Goal: Find specific page/section: Find specific page/section

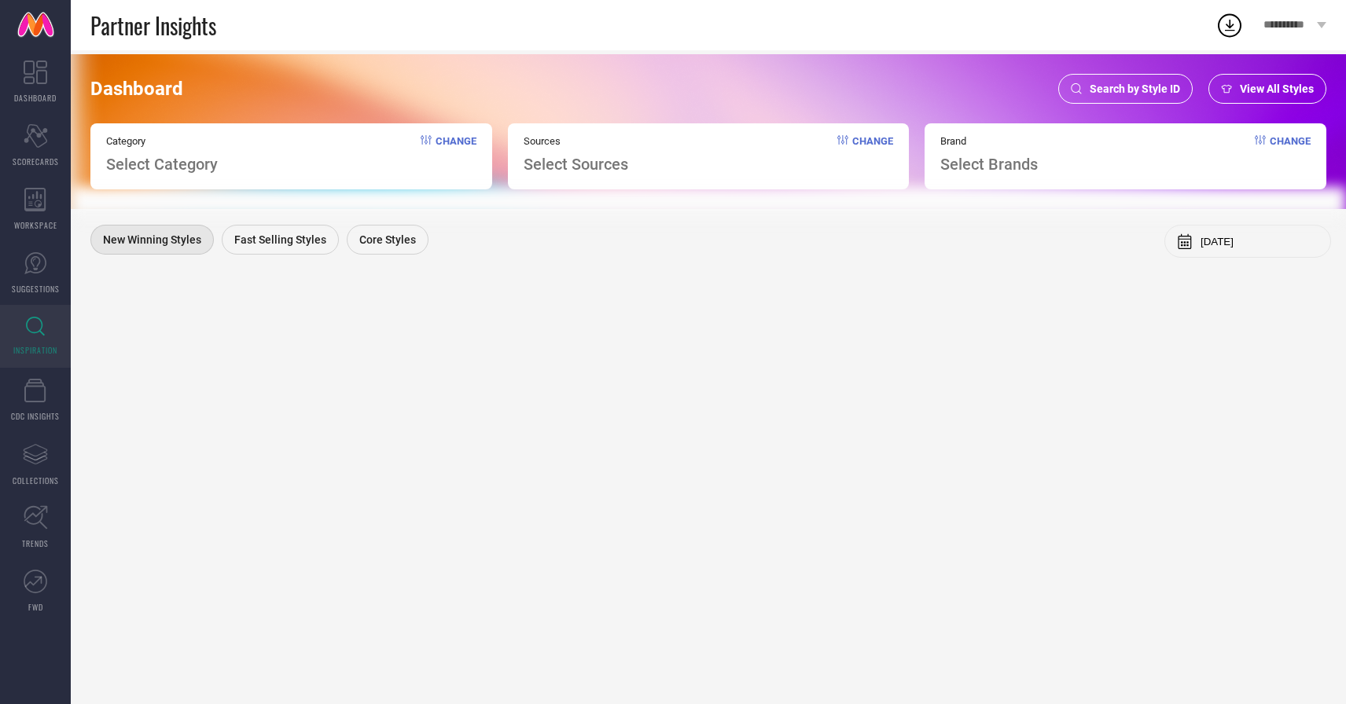
click at [1148, 95] on div "Search by Style ID" at bounding box center [1125, 89] width 134 height 30
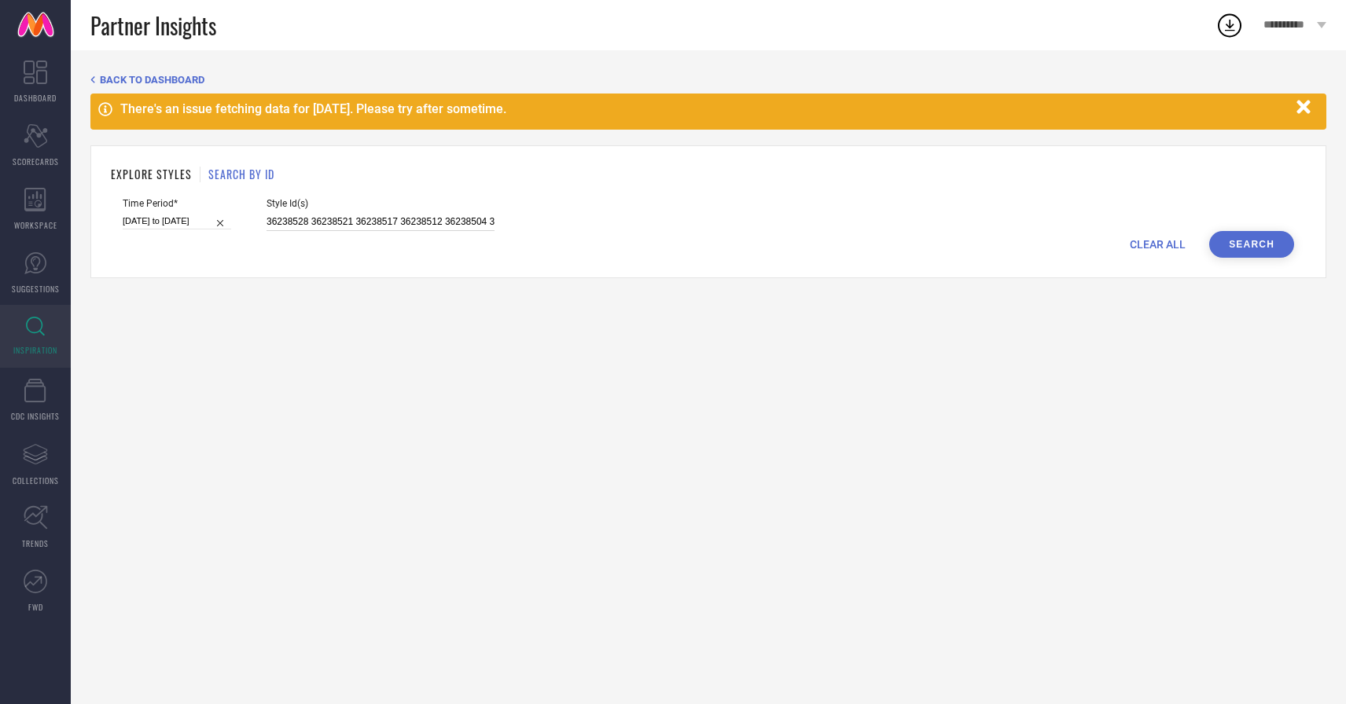
click at [367, 219] on input "36238528 36238521 36238517 36238512 36238504 36238522 36238526 36238518 36238531" at bounding box center [380, 222] width 228 height 18
paste input "33460690 33462654 34530027 34538000 35774370 35774394 35944721 35944842 35944862"
type input "33460690 33462654 34530027 34538000 35774370 35774394 35944721 35944842 35944862"
select select "1"
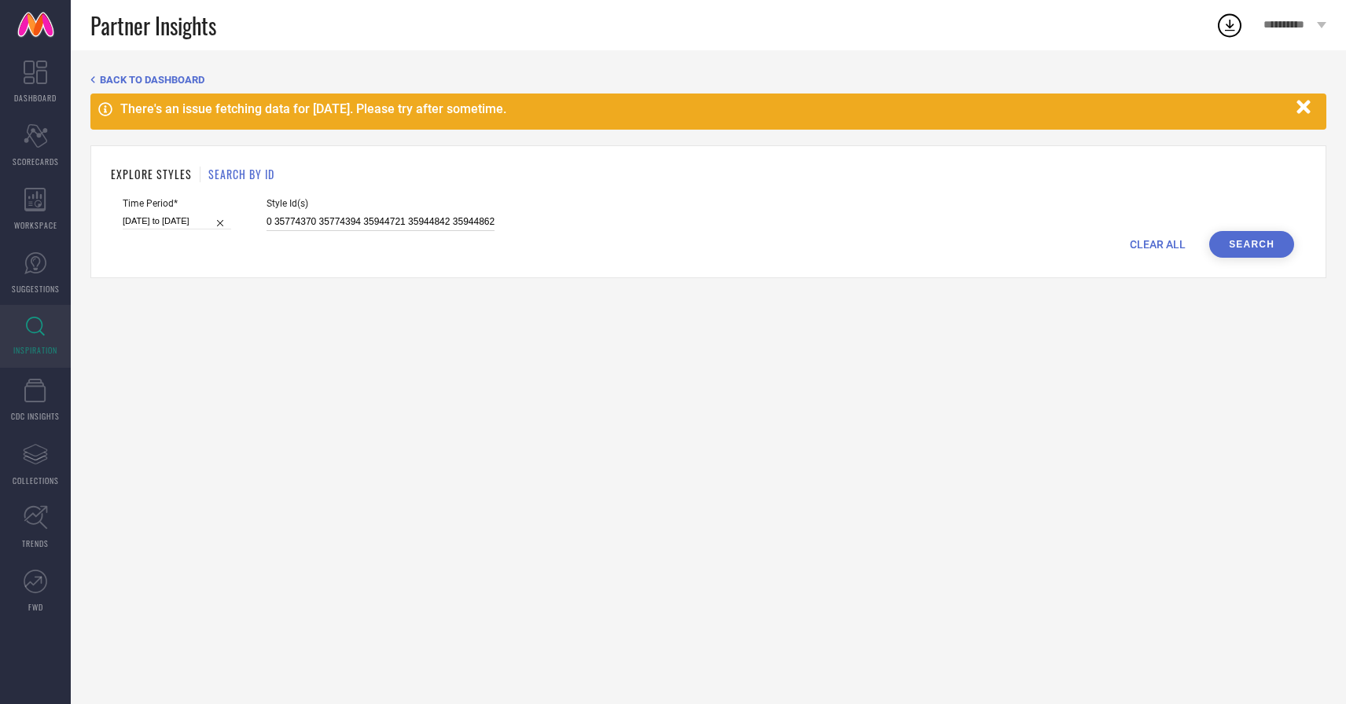
select select "2025"
select select "2"
select select "2025"
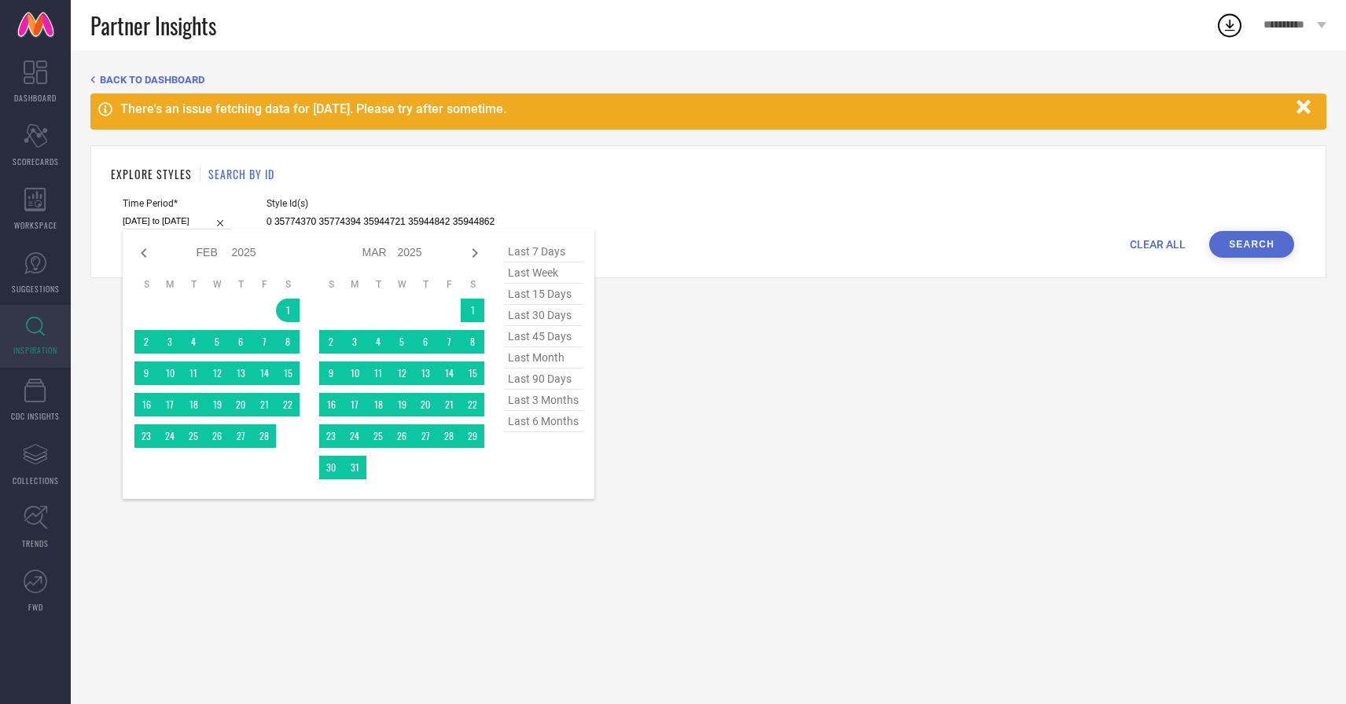
click at [167, 221] on input "[DATE] to [DATE]" at bounding box center [177, 221] width 108 height 17
type input "33460690 33462654 34530027 34538000 35774370 35774394 35944721 35944842 35944862"
click at [539, 419] on span "last 6 months" at bounding box center [543, 421] width 79 height 21
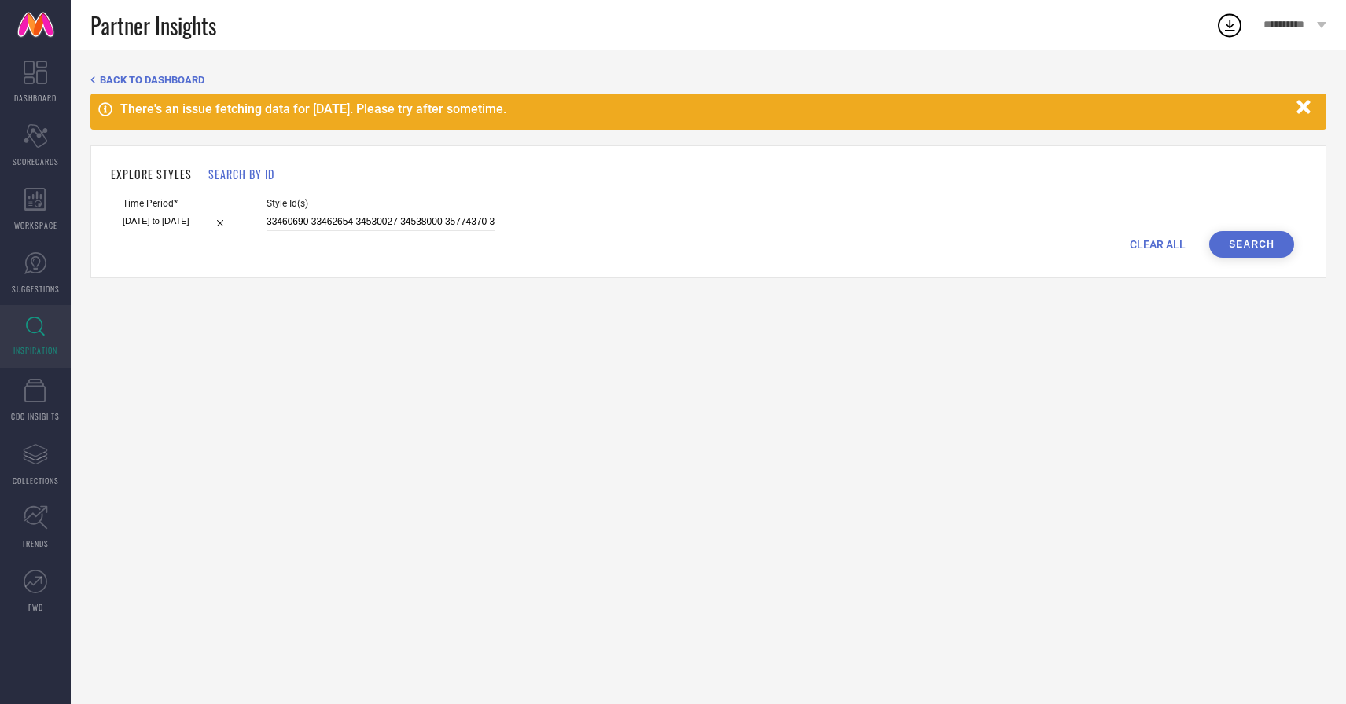
click at [1218, 241] on button "Search" at bounding box center [1251, 244] width 85 height 27
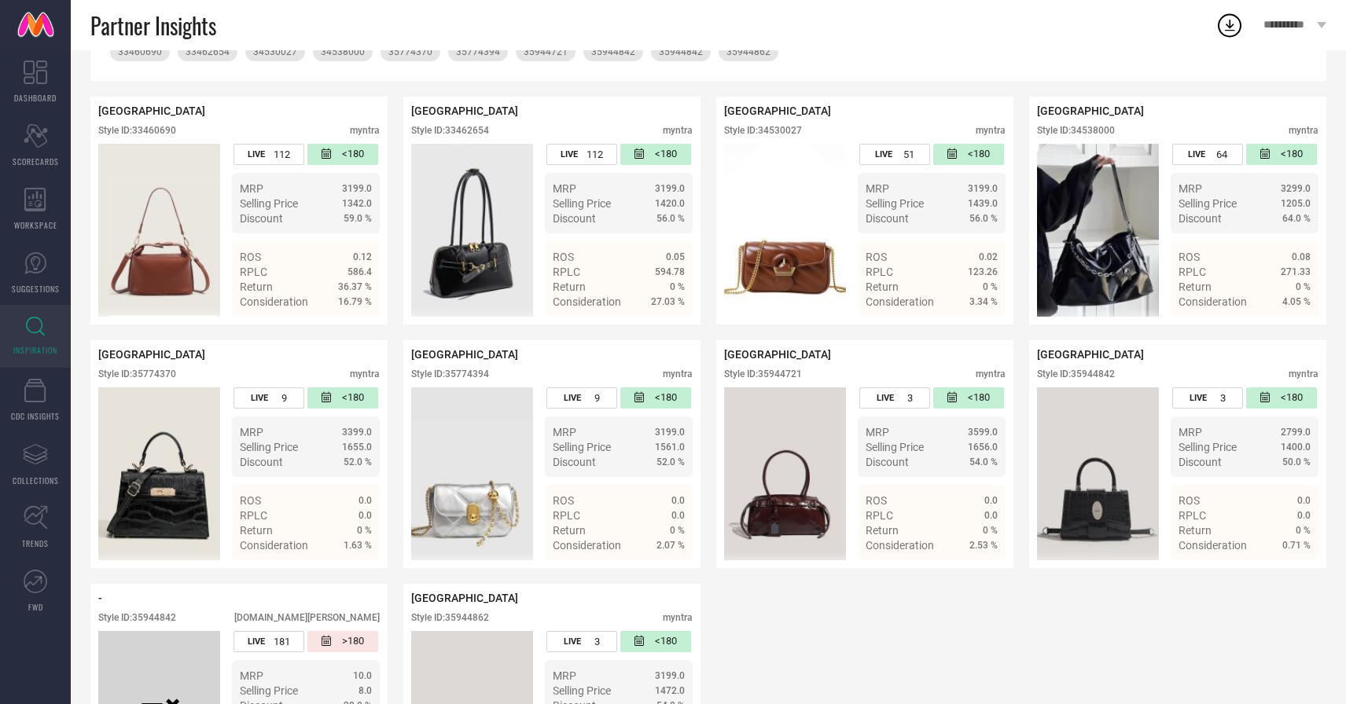
scroll to position [321, 0]
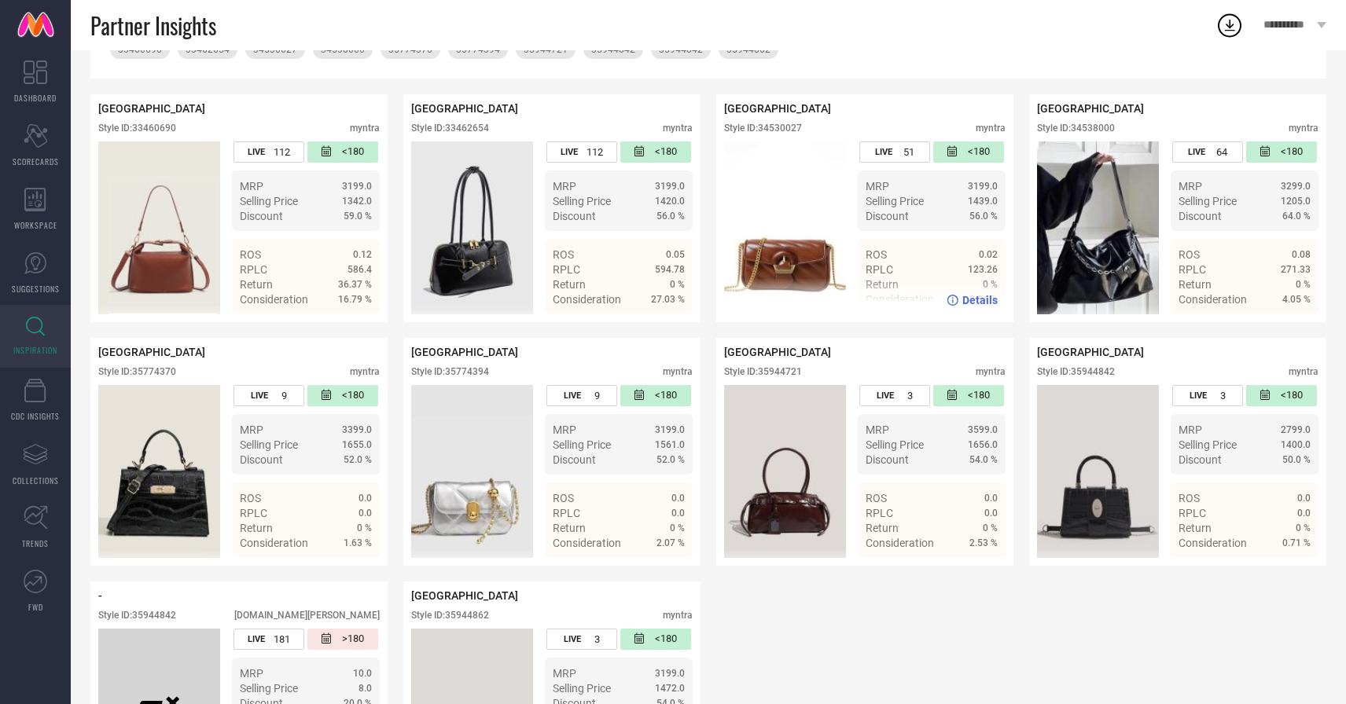
click at [791, 129] on div "Style ID: 34530027" at bounding box center [763, 128] width 78 height 11
copy div "34530027"
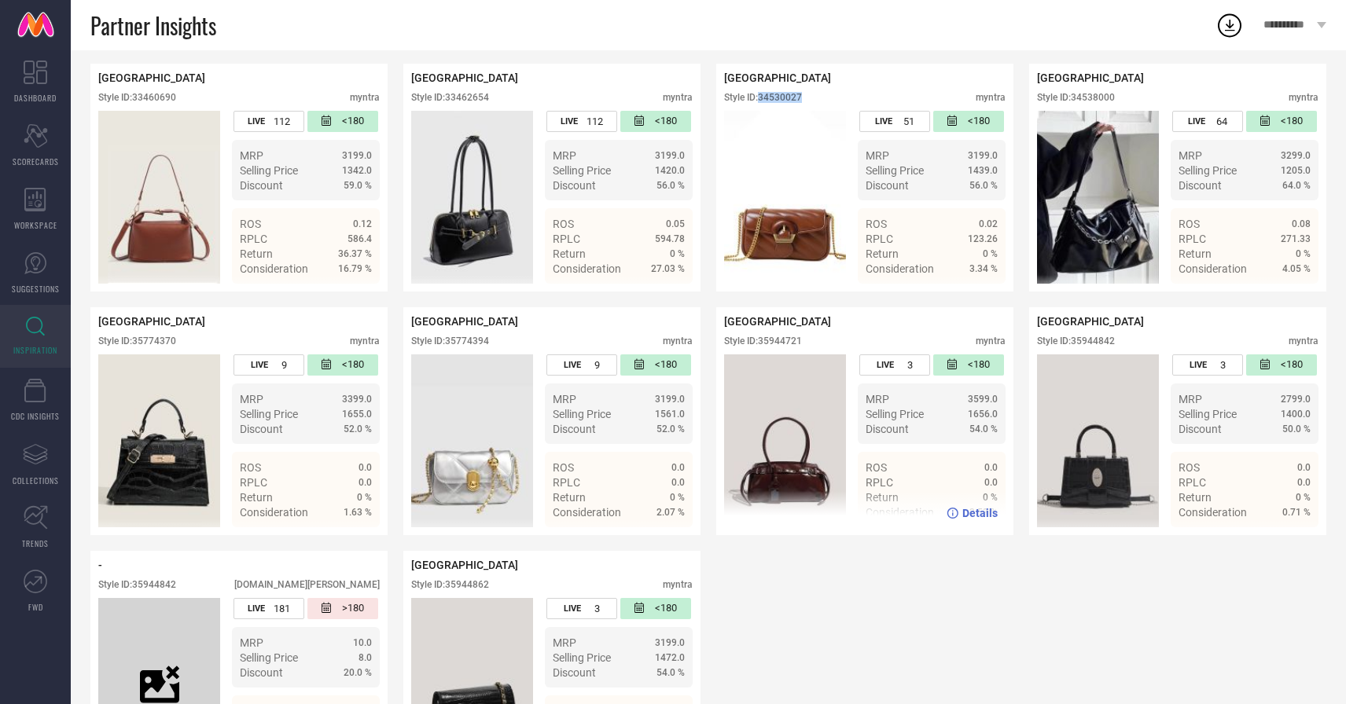
scroll to position [450, 0]
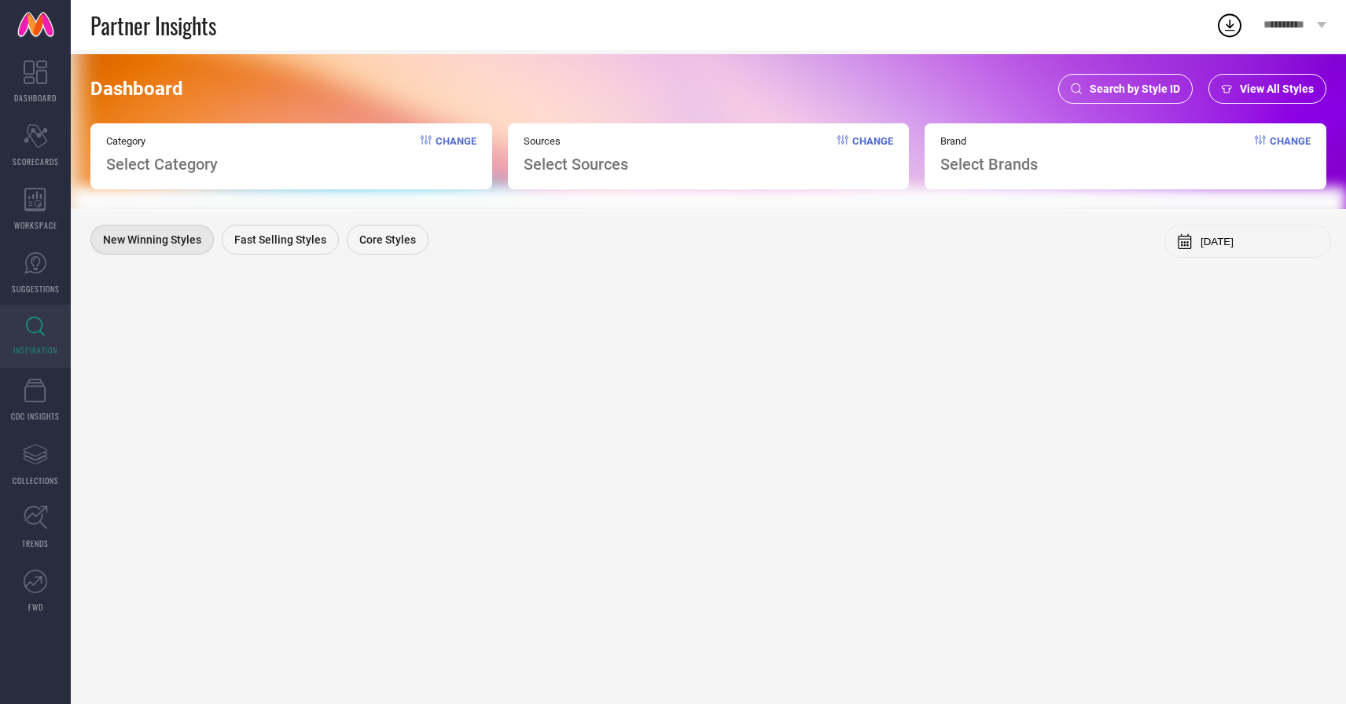
click at [1103, 94] on span "Search by Style ID" at bounding box center [1134, 89] width 90 height 13
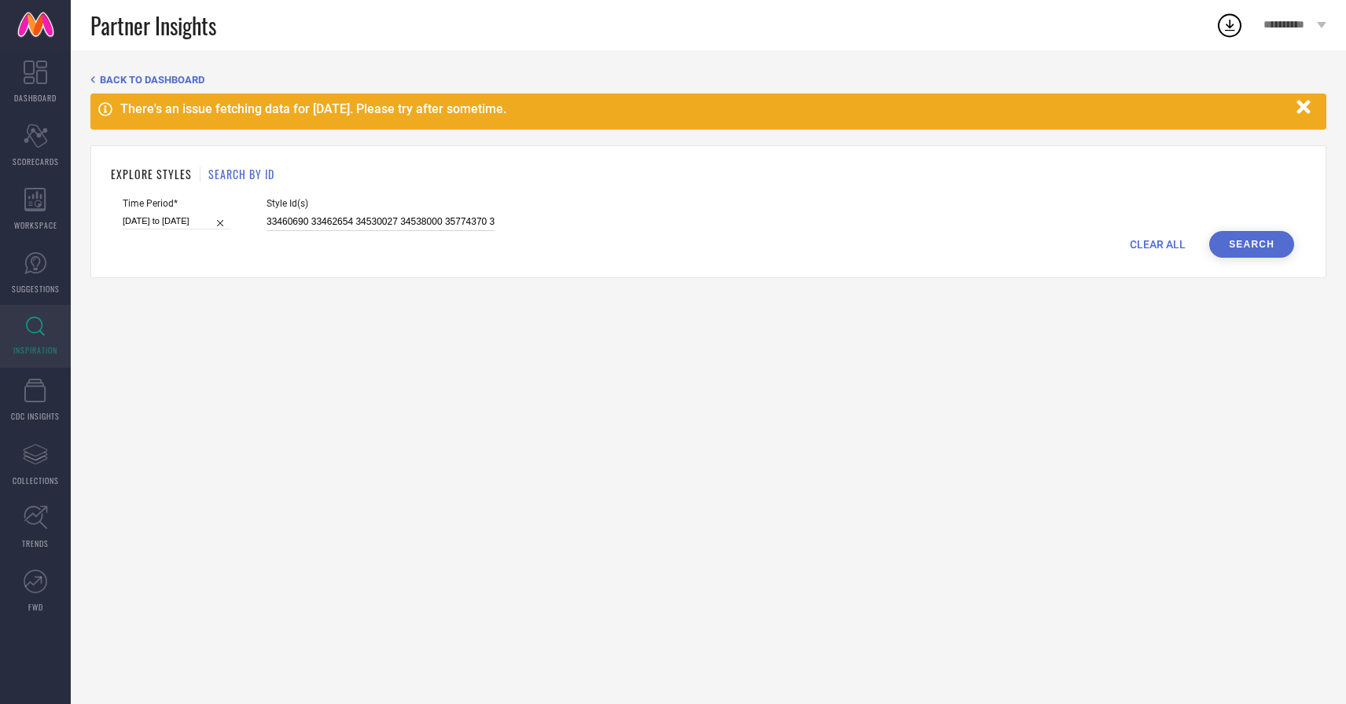
click at [434, 213] on input "33460690 33462654 34530027 34538000 35774370 35774394 35944721 35944842 35944862" at bounding box center [380, 222] width 228 height 18
paste input "36221321 35409509 35409712 35409755 35409809 35409965 35410147 35410189 3616857…"
type input "36221321 35409509 35409712 35409755 35409809 35409965 35410147 35410189 3616857…"
click at [180, 221] on input "[DATE] to [DATE]" at bounding box center [177, 221] width 108 height 17
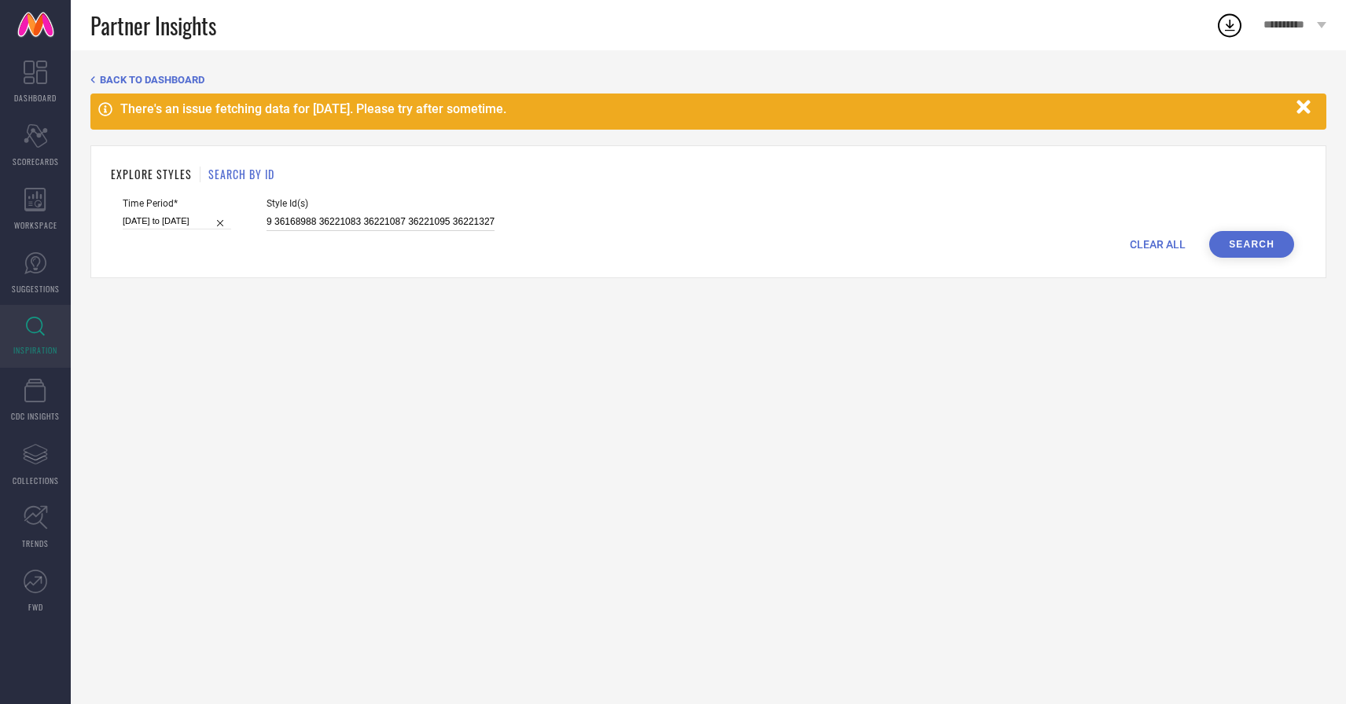
select select "1"
select select "2025"
select select "2"
select select "2025"
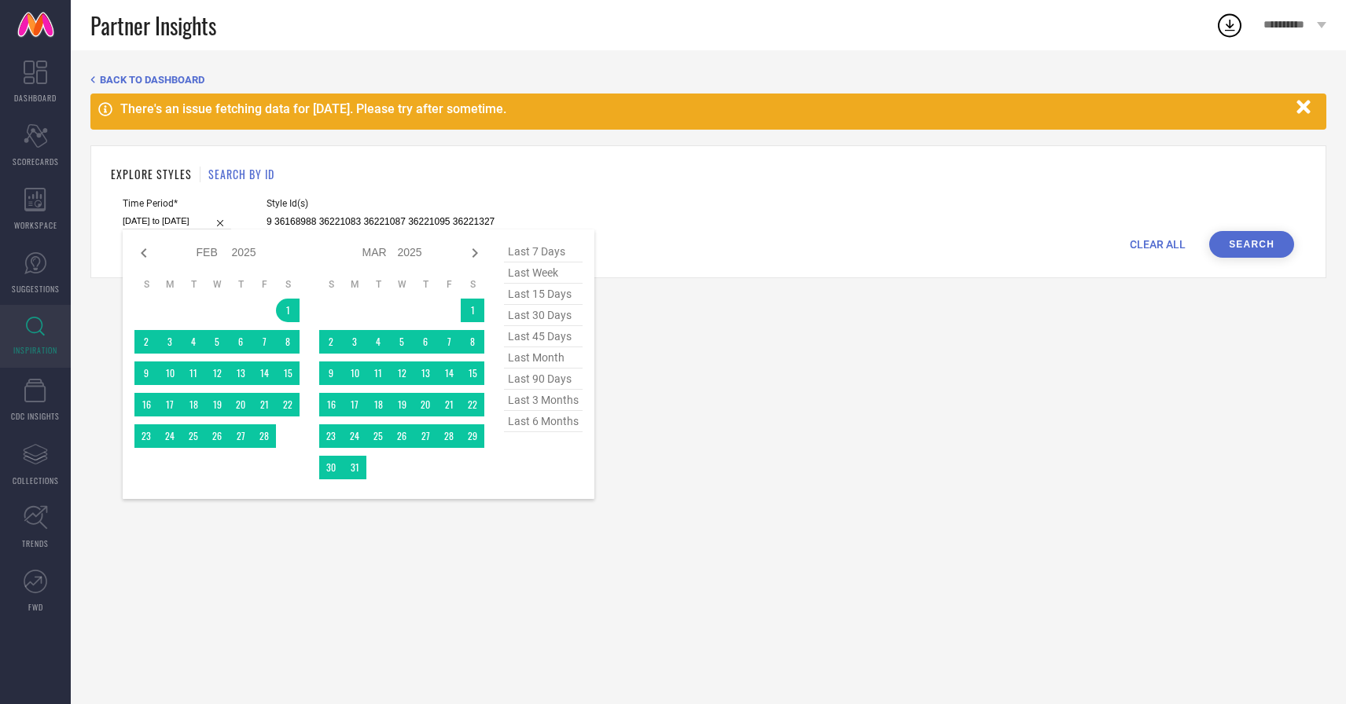
type input "36221321 35409509 35409712 35409755 35409809 35409965 35410147 35410189 3616857…"
click at [523, 419] on span "last 6 months" at bounding box center [543, 421] width 79 height 21
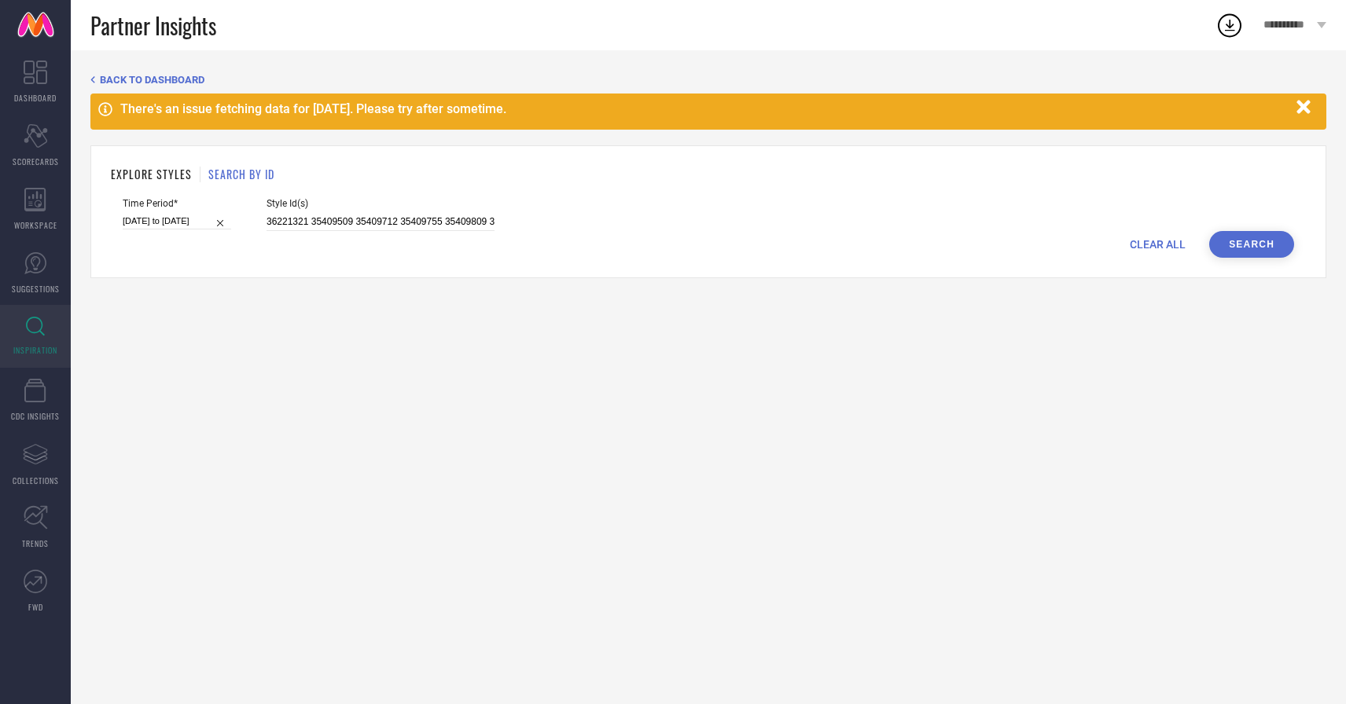
click at [1247, 250] on button "Search" at bounding box center [1251, 244] width 85 height 27
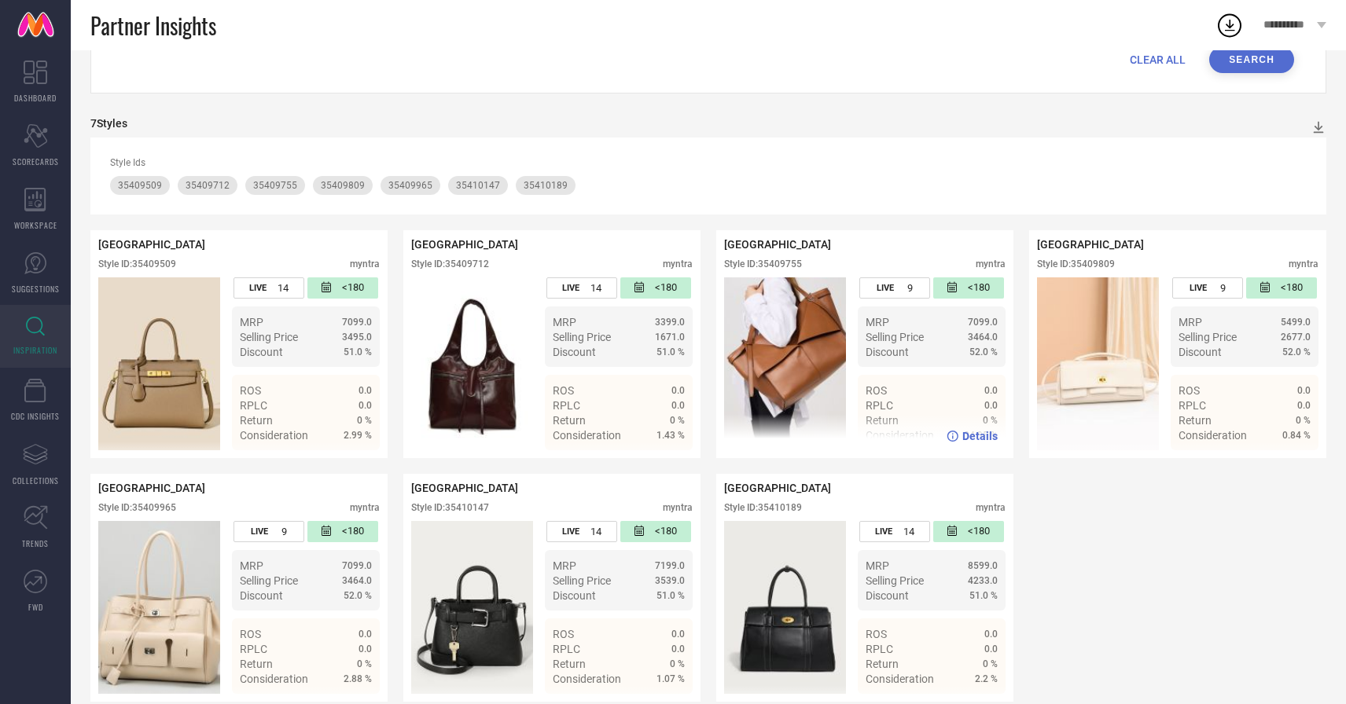
scroll to position [207, 0]
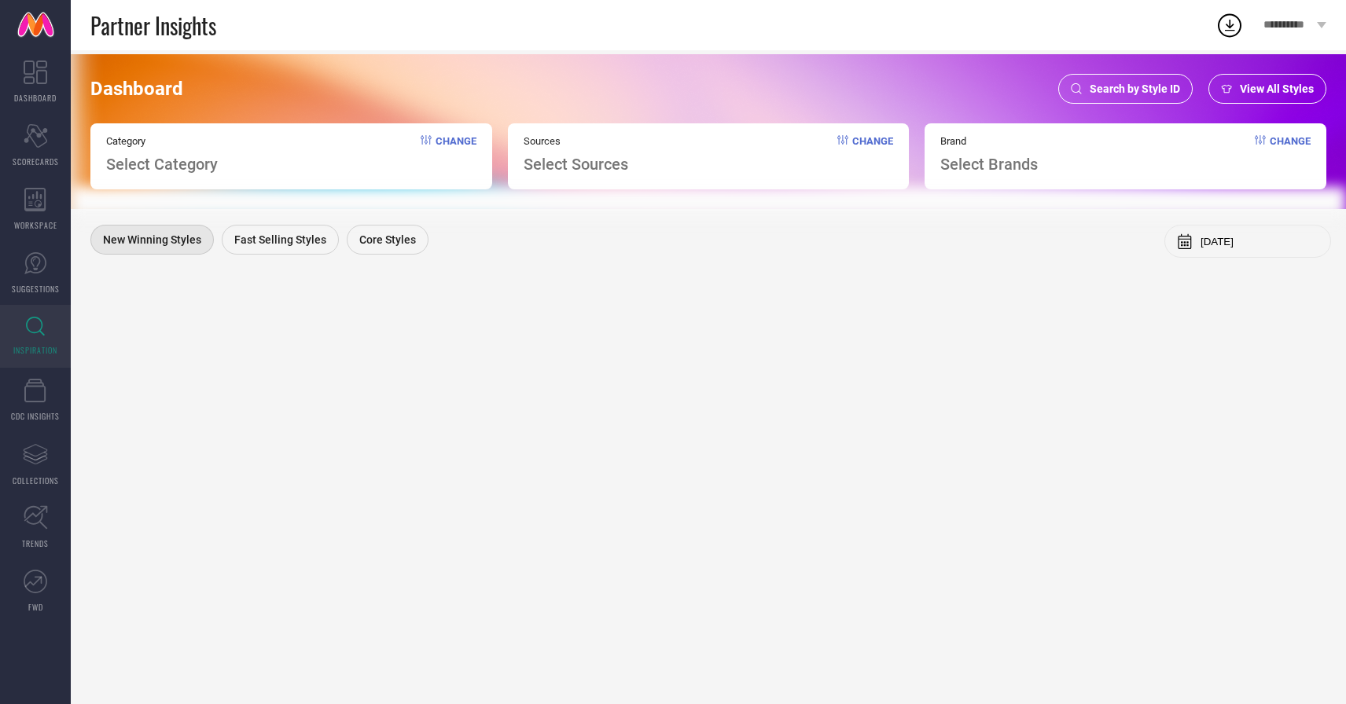
click at [1167, 94] on span "Search by Style ID" at bounding box center [1134, 89] width 90 height 13
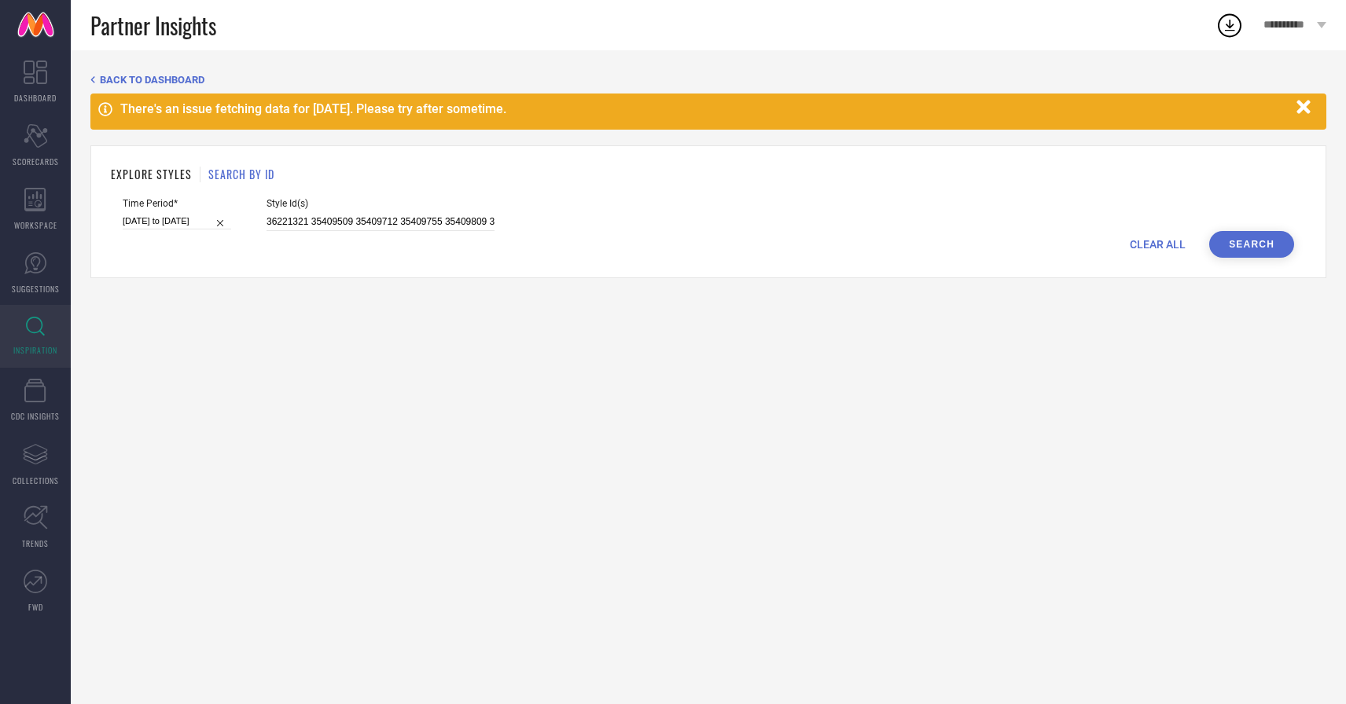
click at [409, 162] on div "EXPLORE STYLES SEARCH BY ID Time Period* 01-02-2025 to 31-07-2025 Style Id(s) 3…" at bounding box center [708, 211] width 1236 height 133
click at [402, 219] on input "36221321 35409509 35409712 35409755 35409809 35409965 35410147 35410189 3616857…" at bounding box center [380, 222] width 228 height 18
paste input "36433376 36433850 36443687 36443697 36447650"
type input "36433376 36433850 36443687 36443697 36447650"
click at [171, 215] on input "[DATE] to [DATE]" at bounding box center [177, 221] width 108 height 17
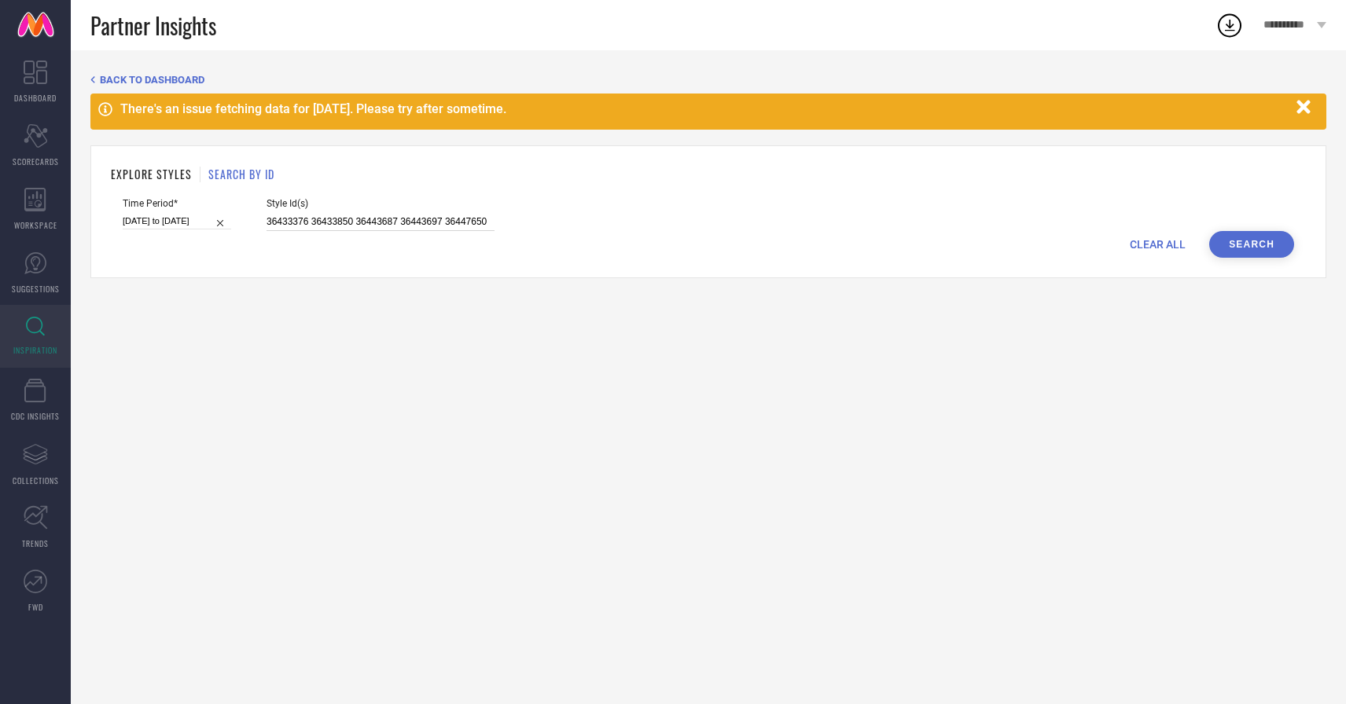
select select "1"
select select "2025"
select select "2"
select select "2025"
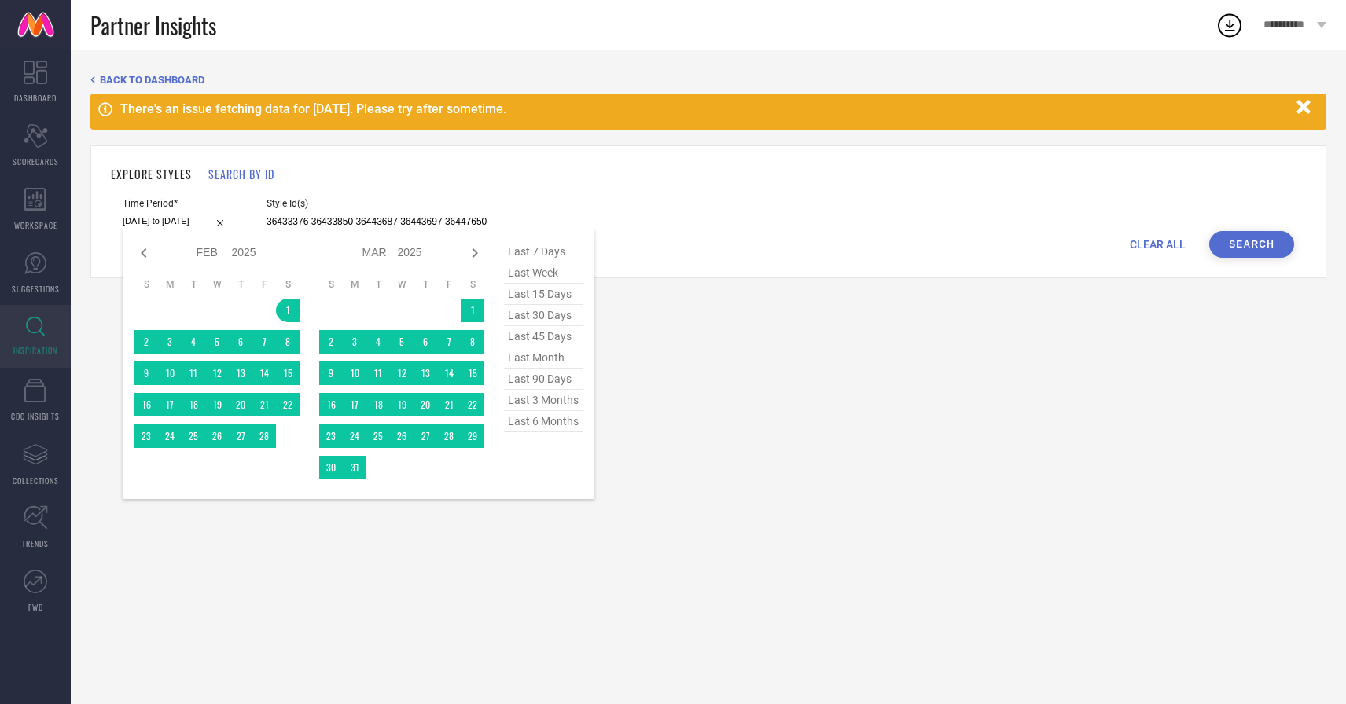
type input "36433376 36433850 36443687 36443697 36447650"
click at [525, 424] on span "last 6 months" at bounding box center [543, 421] width 79 height 21
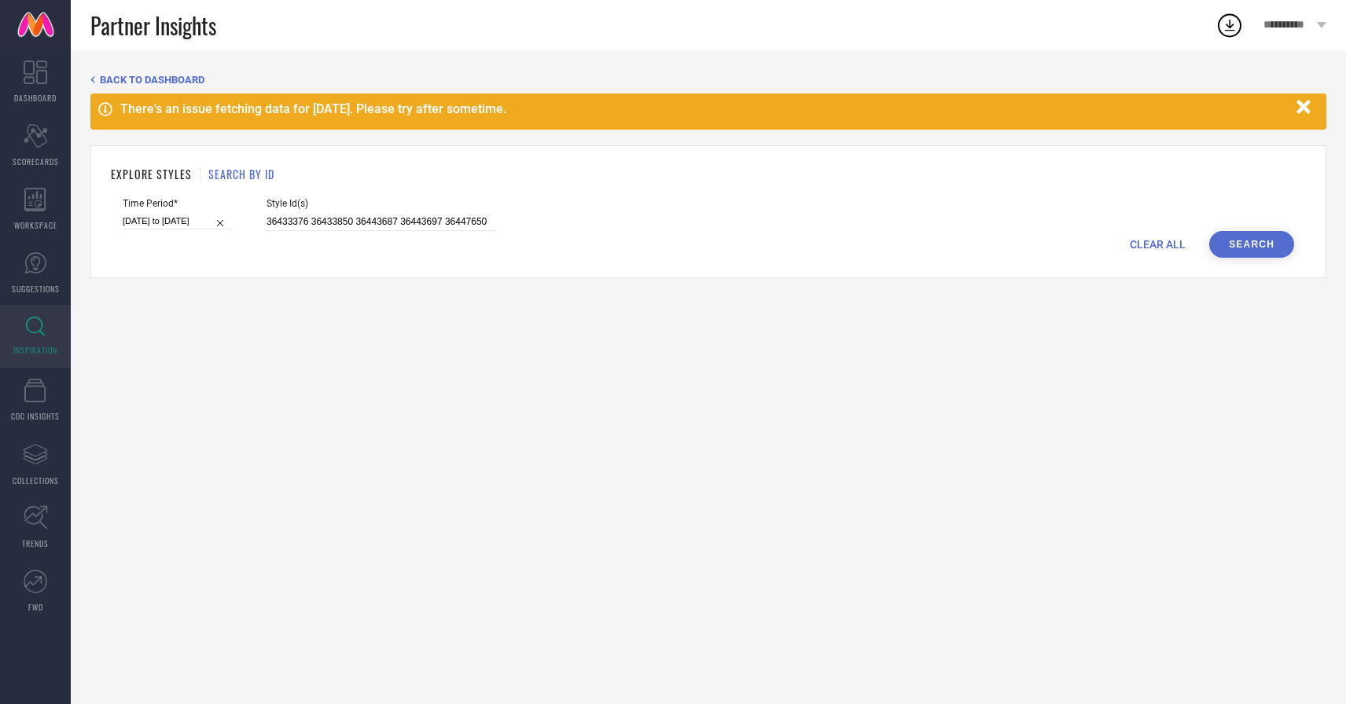
click at [1241, 244] on button "Search" at bounding box center [1251, 244] width 85 height 27
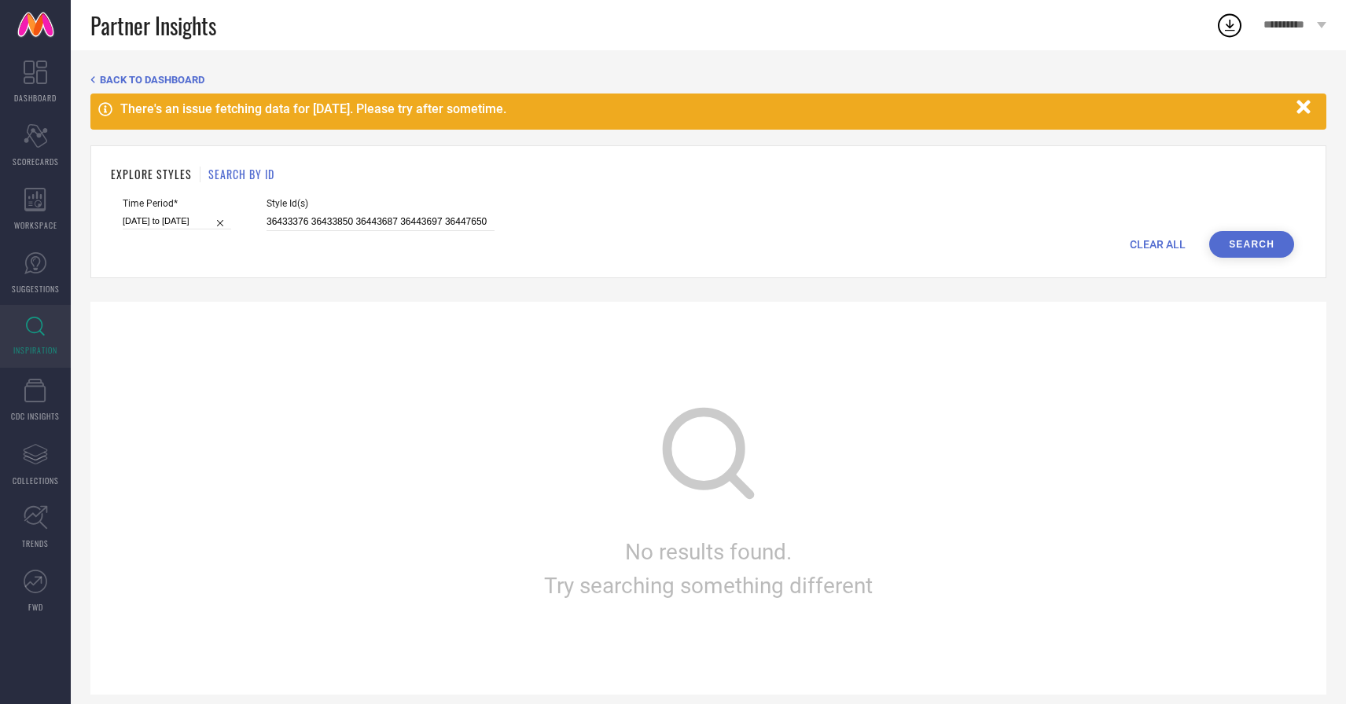
click at [1241, 244] on button "Search" at bounding box center [1251, 244] width 85 height 27
click at [187, 220] on input "[DATE] to [DATE]" at bounding box center [177, 221] width 108 height 17
select select "1"
select select "2025"
select select "2"
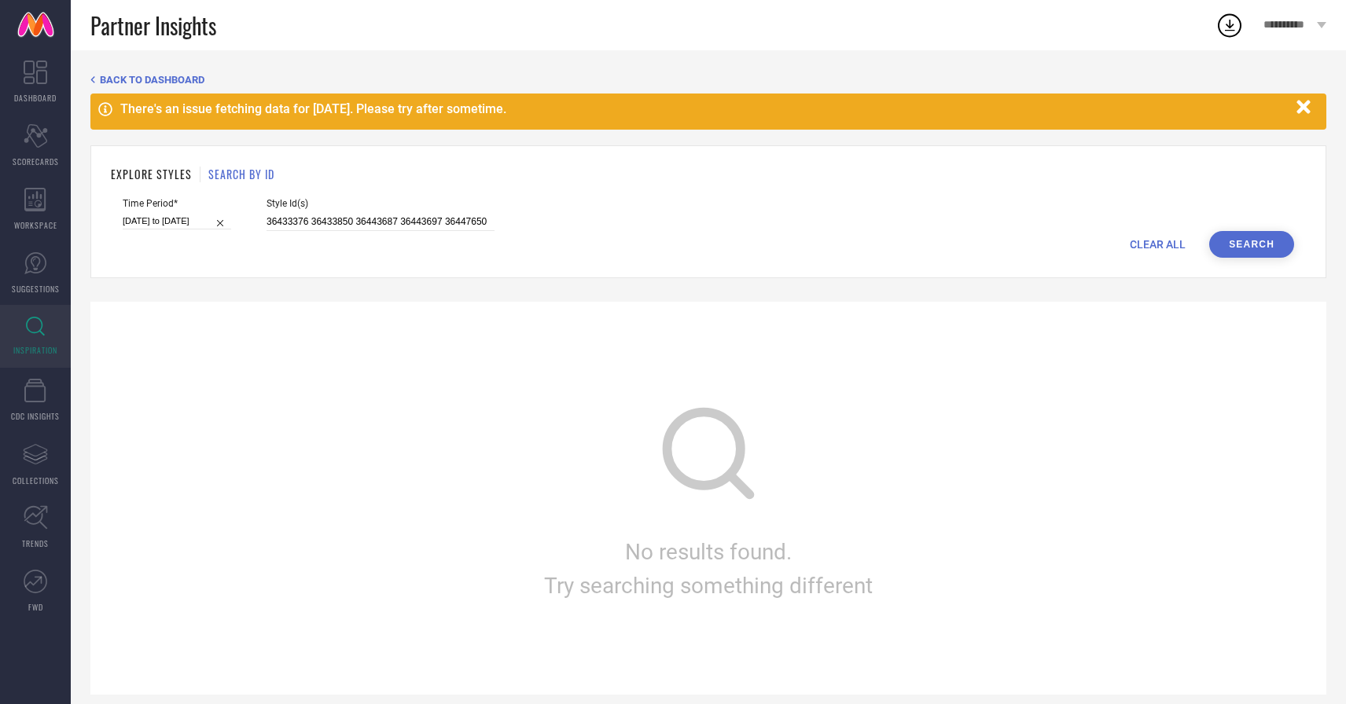
select select "2025"
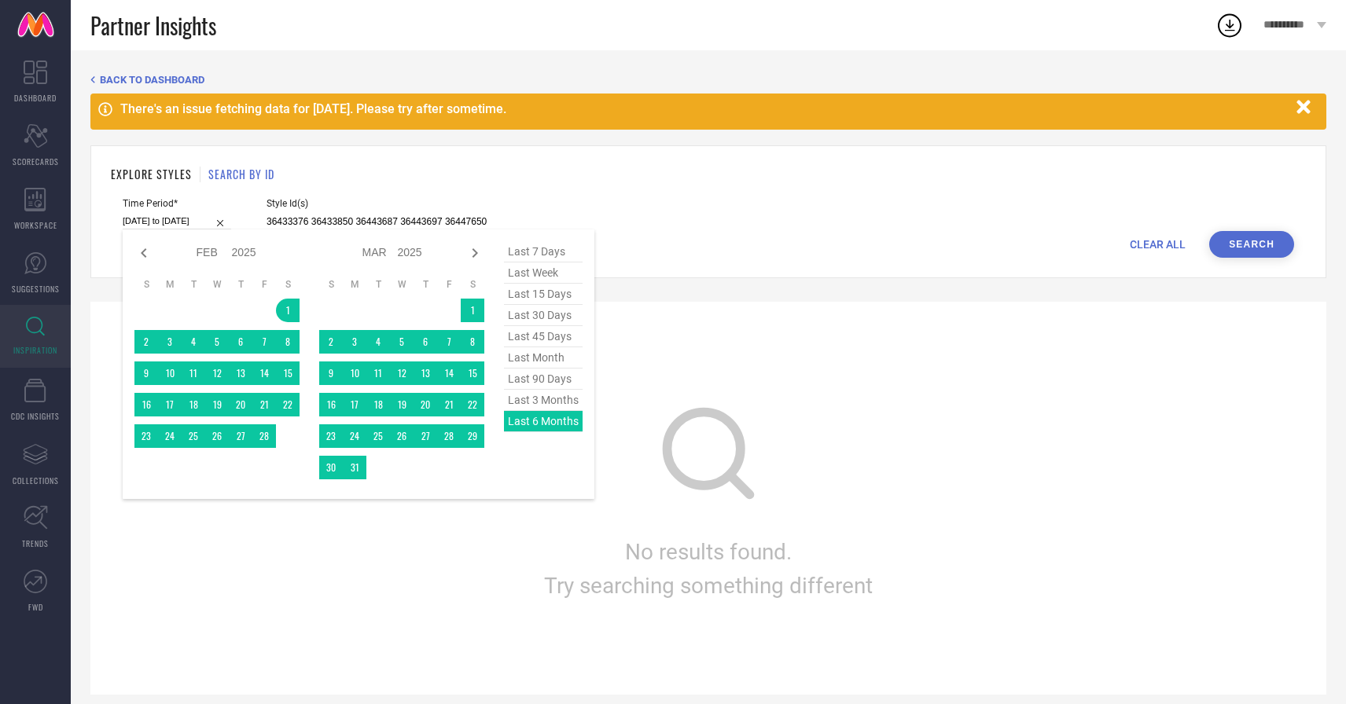
click at [553, 415] on div "last 7 days last week last 15 days last 30 days last 45 days last month last 90…" at bounding box center [543, 364] width 79 height 246
click at [1263, 242] on button "Search" at bounding box center [1251, 244] width 85 height 27
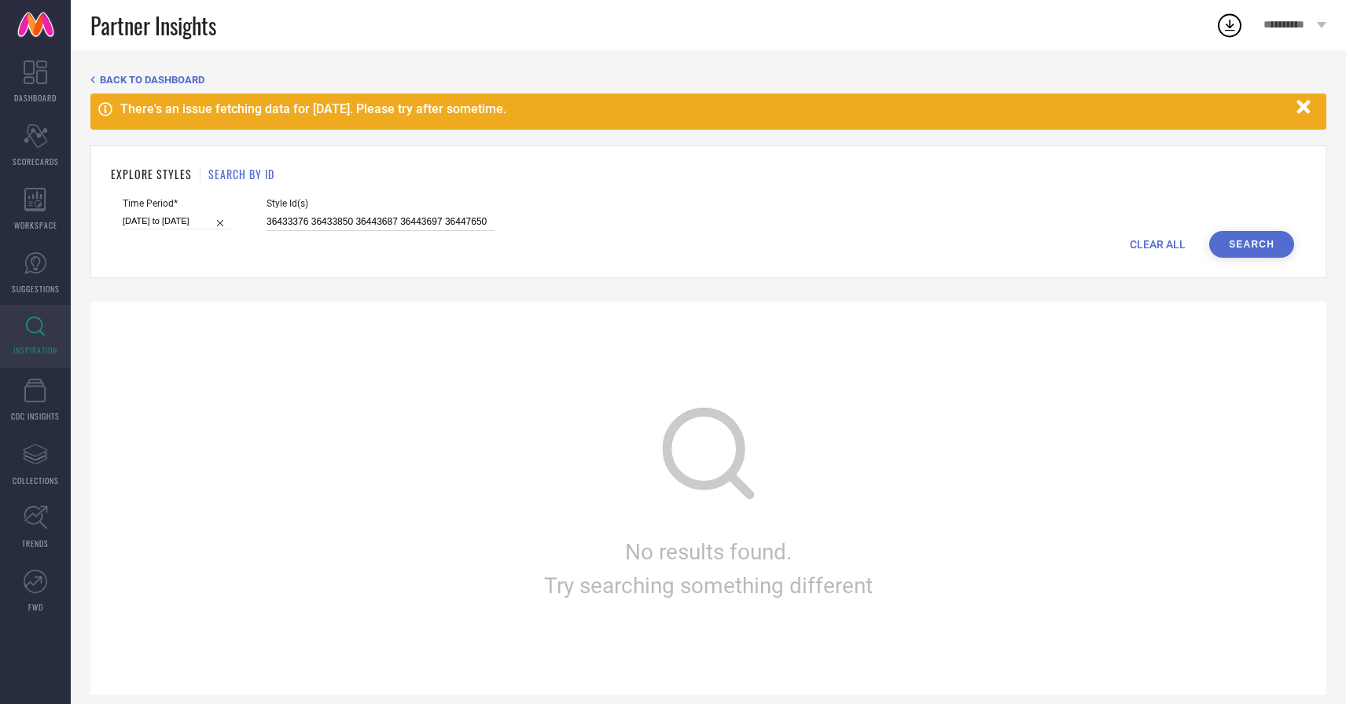
click at [315, 221] on input "36433376 36433850 36443687 36443697 36447650" at bounding box center [380, 222] width 228 height 18
paste input "36433376 36433850 36443687 36443697 36447650"
type input "36433376 36433850 36443687 36443697 36447650"
click at [189, 213] on input "[DATE] to [DATE]" at bounding box center [177, 221] width 108 height 17
select select "1"
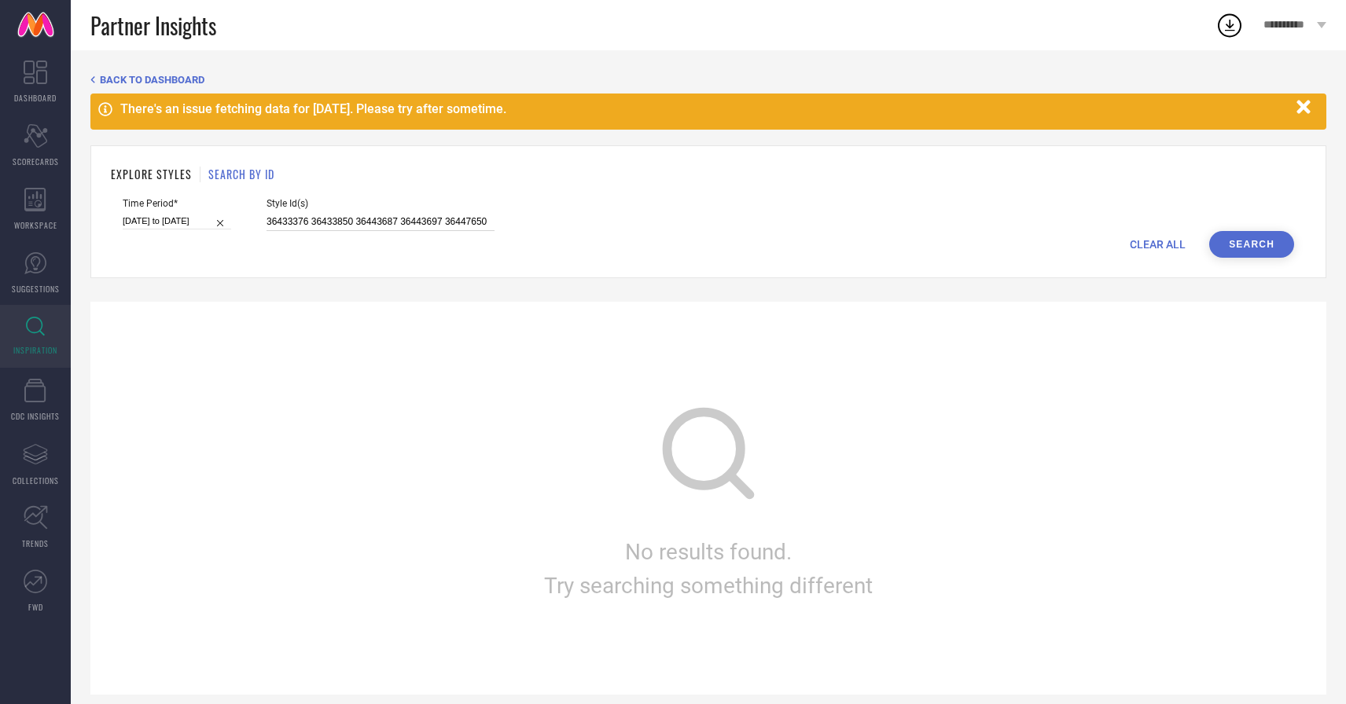
select select "2025"
select select "2"
select select "2025"
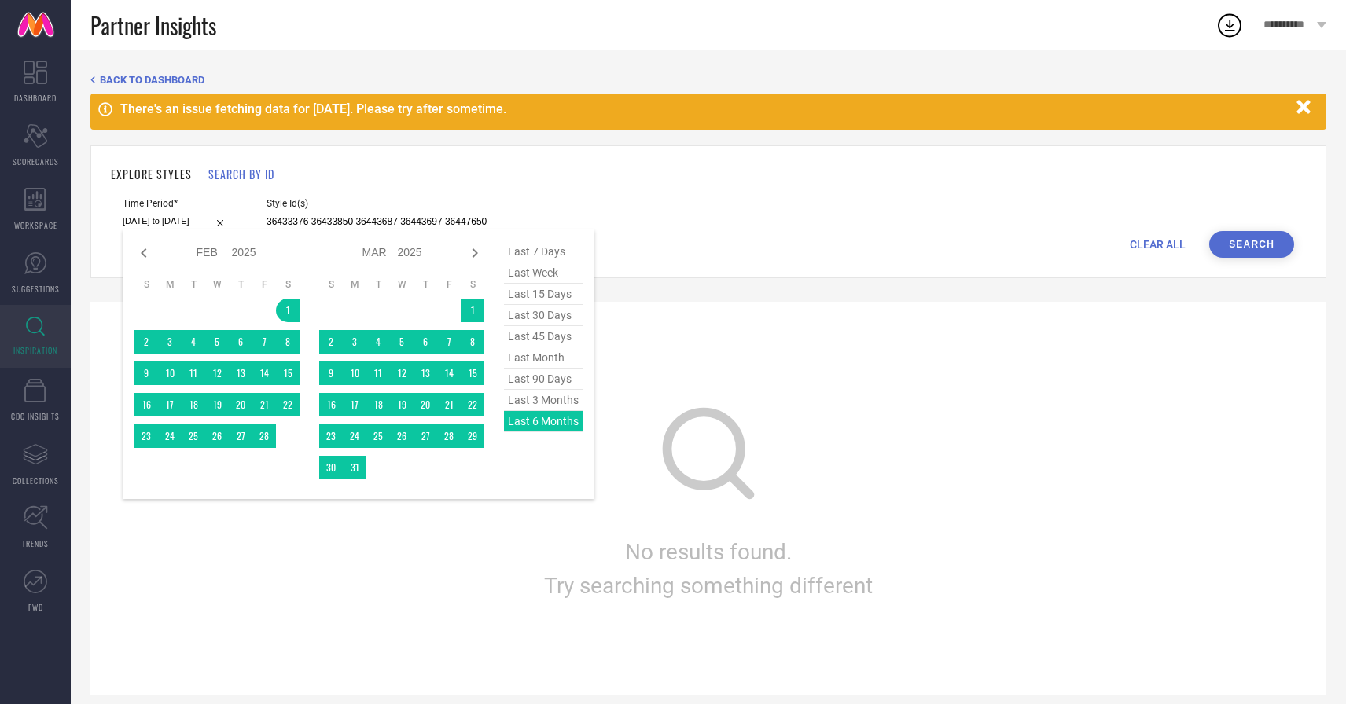
click at [544, 421] on div "last 7 days last week last 15 days last 30 days last 45 days last month last 90…" at bounding box center [543, 364] width 79 height 246
click at [1231, 248] on button "Search" at bounding box center [1251, 244] width 85 height 27
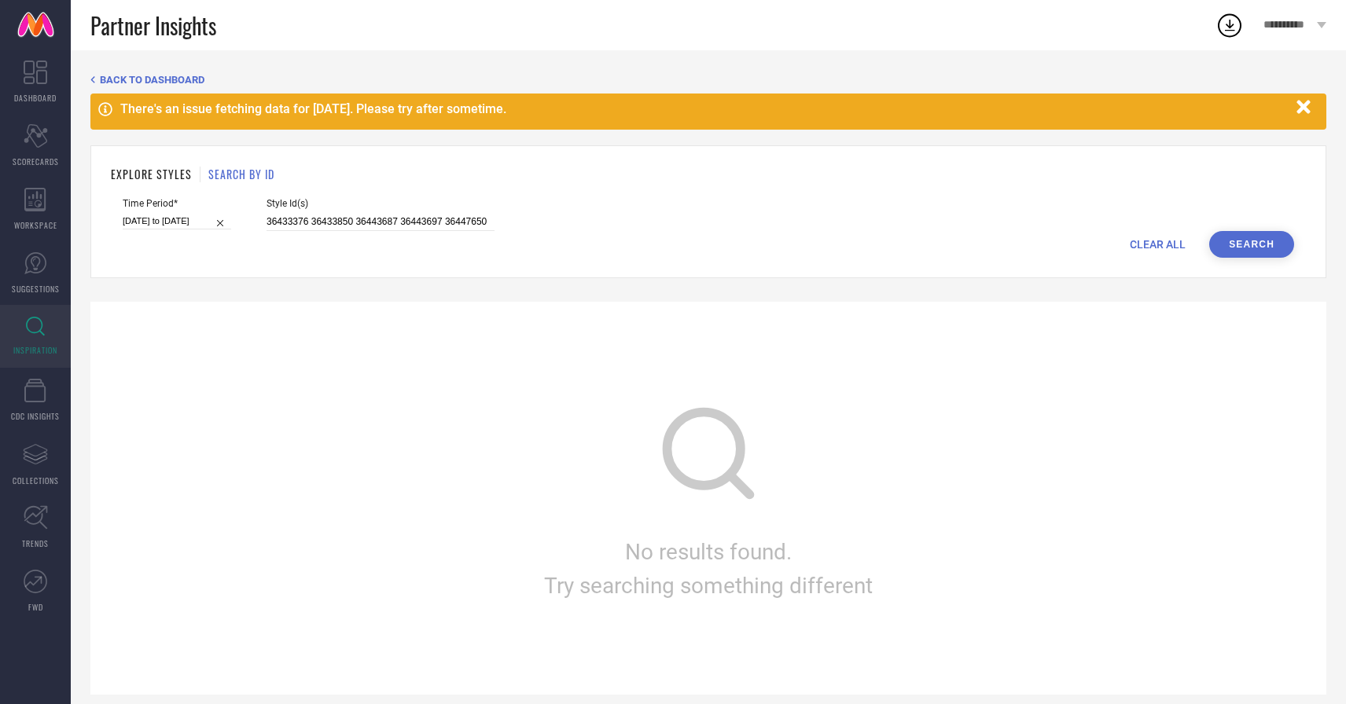
click at [1231, 248] on button "Search" at bounding box center [1251, 244] width 85 height 27
click at [1299, 109] on icon "button" at bounding box center [1302, 106] width 13 height 13
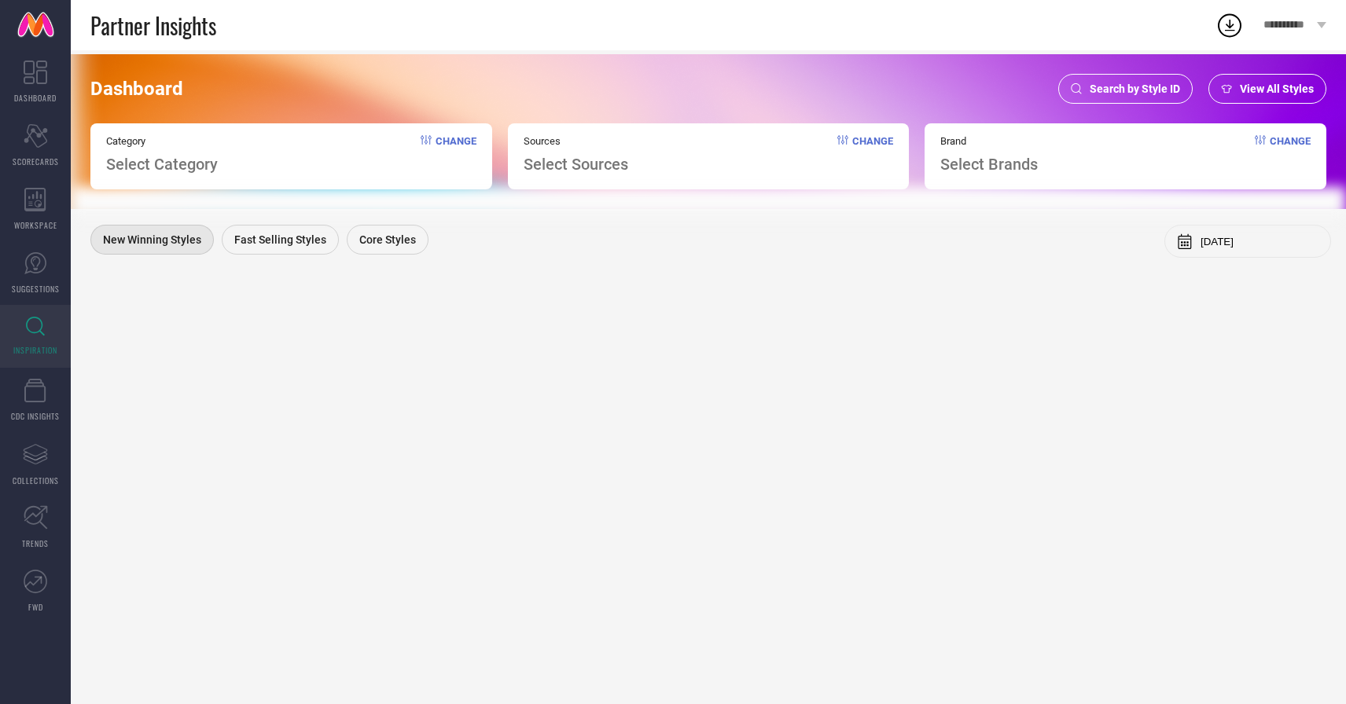
click at [1129, 84] on span "Search by Style ID" at bounding box center [1134, 89] width 90 height 13
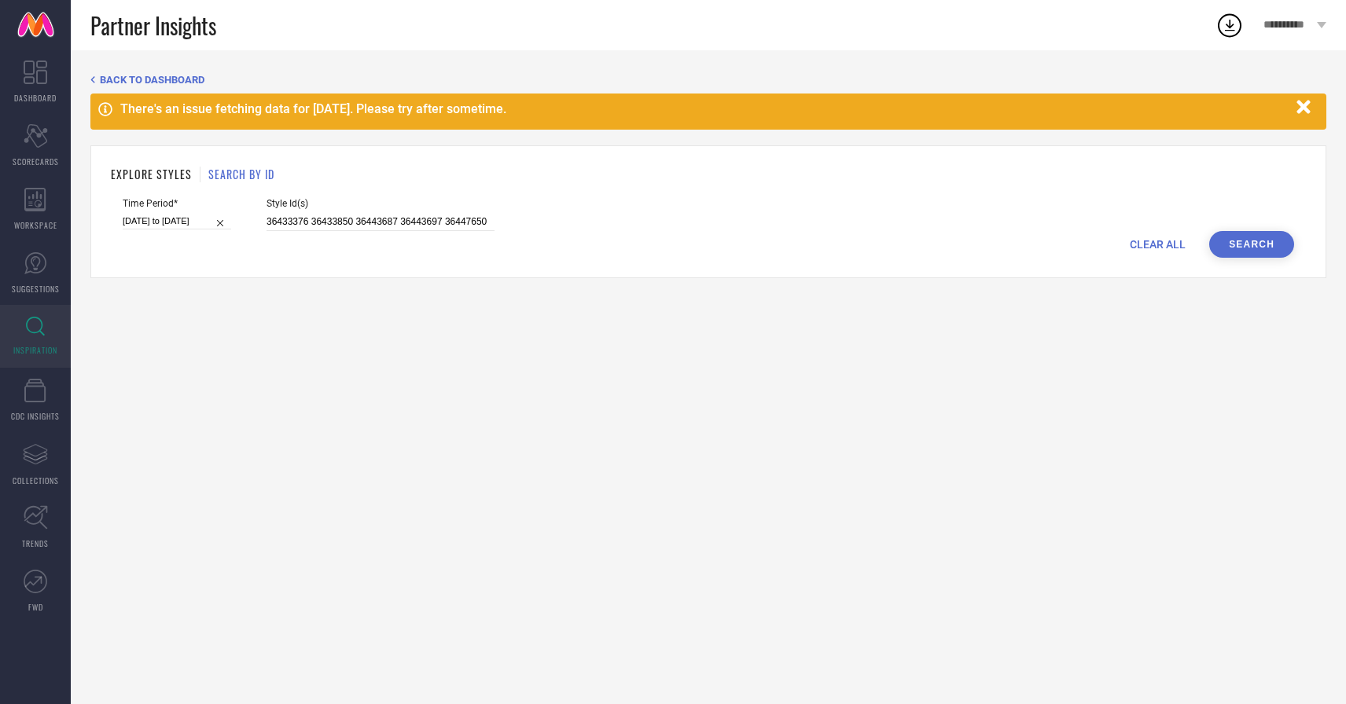
click at [376, 164] on div "EXPLORE STYLES SEARCH BY ID Time Period* [DATE] to [DATE] Style Id(s) 36433376 …" at bounding box center [708, 211] width 1236 height 133
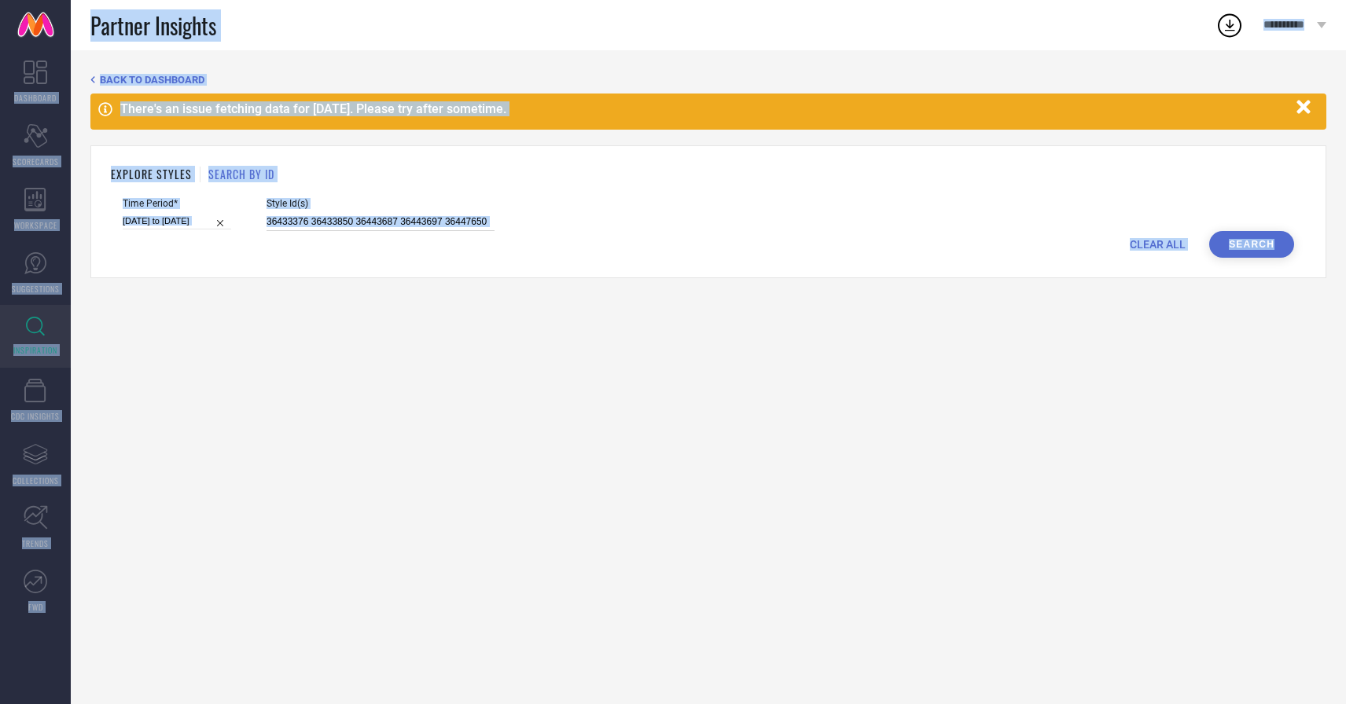
click at [375, 221] on input "36433376 36433850 36443687 36443697 36447650" at bounding box center [380, 222] width 228 height 18
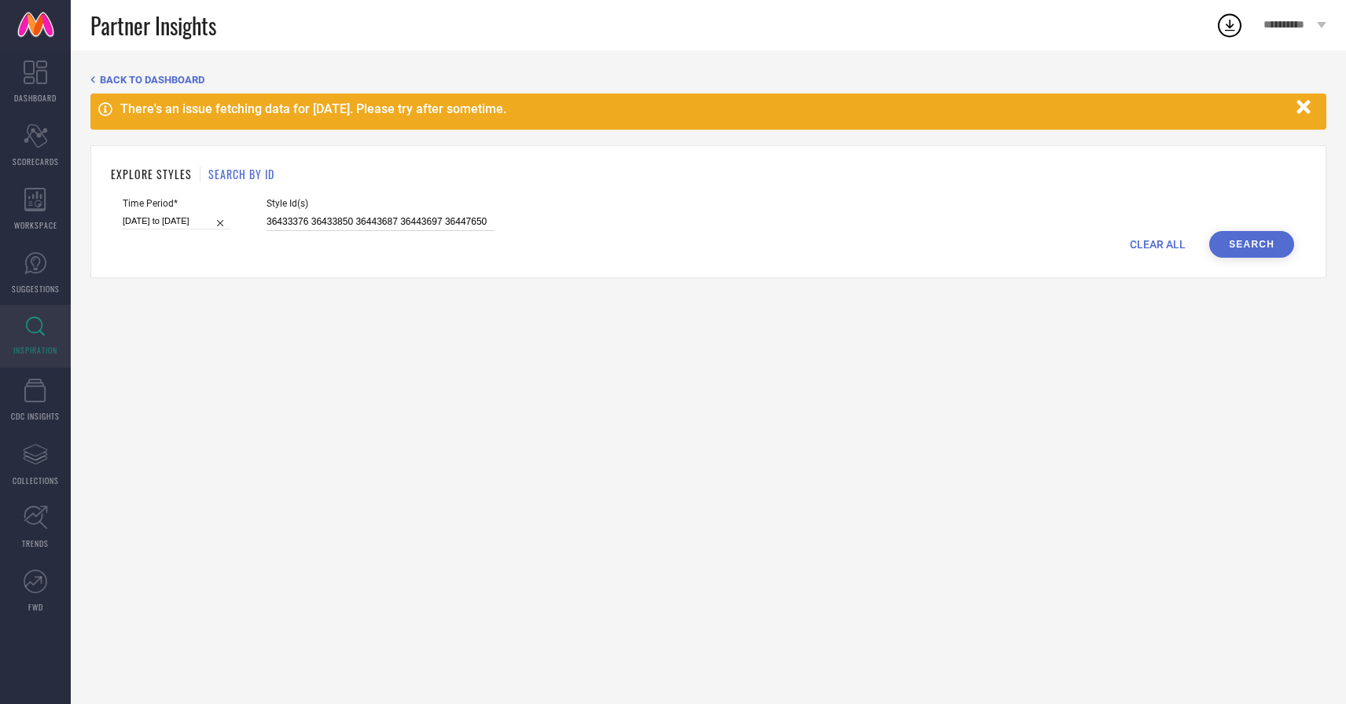
click at [400, 221] on input "36433376 36433850 36443687 36443697 36447650" at bounding box center [380, 222] width 228 height 18
paste input "36433376 36433850 36443687 36443697 36447650"
type input "36433376 36433850 36443687 36443697 36447650"
click at [185, 222] on input "[DATE] to [DATE]" at bounding box center [177, 221] width 108 height 17
select select "1"
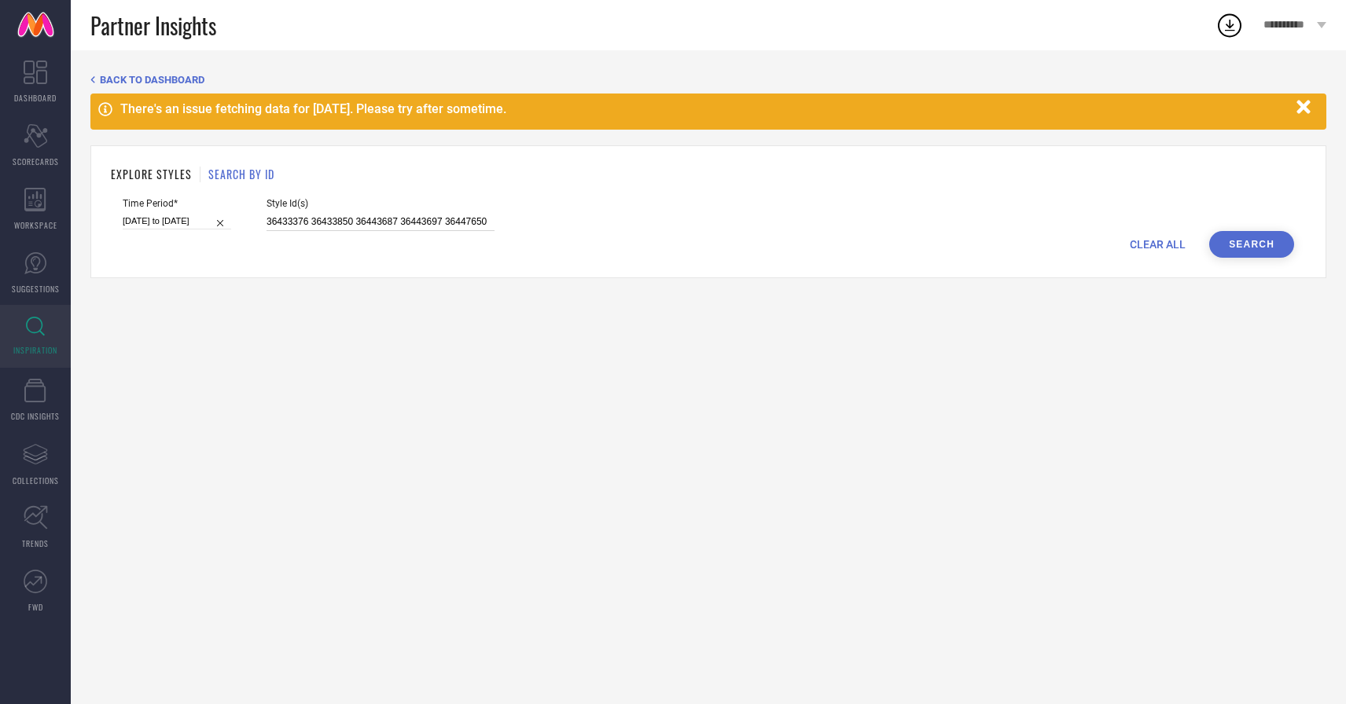
select select "2025"
select select "2"
select select "2025"
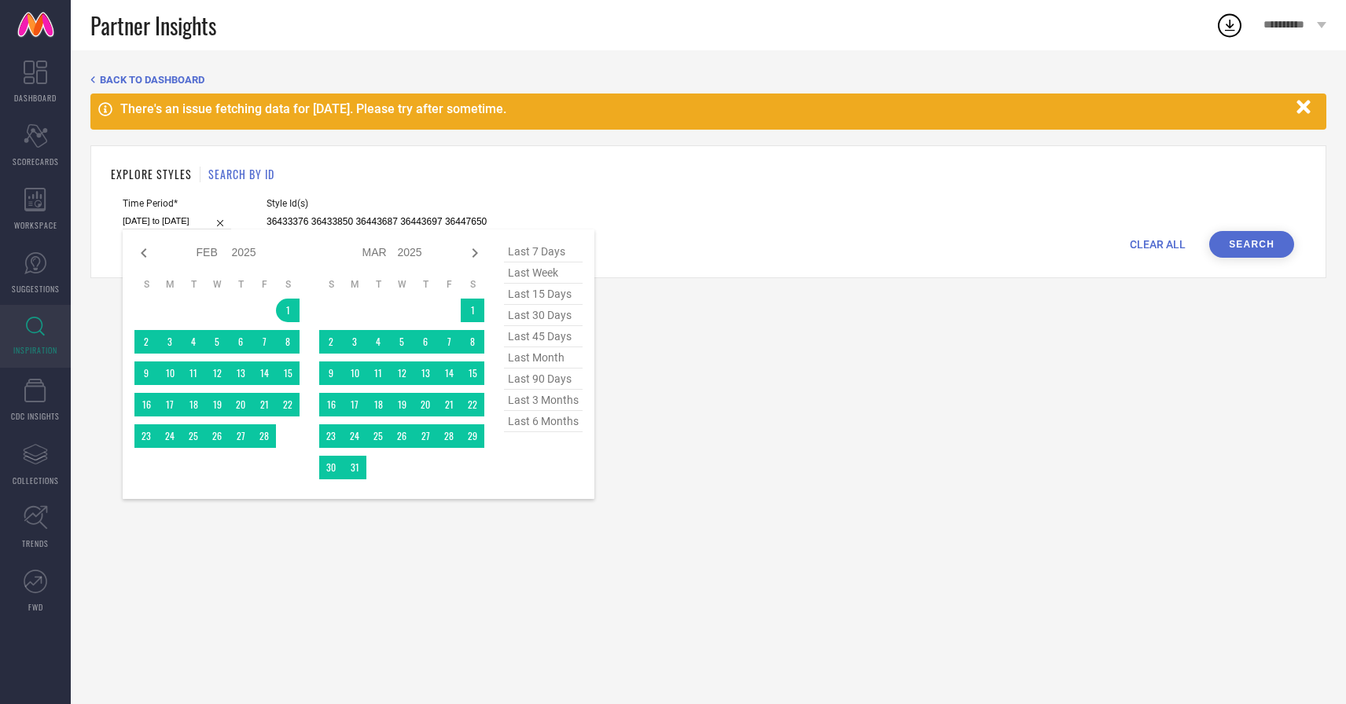
click at [573, 426] on span "last 6 months" at bounding box center [543, 421] width 79 height 21
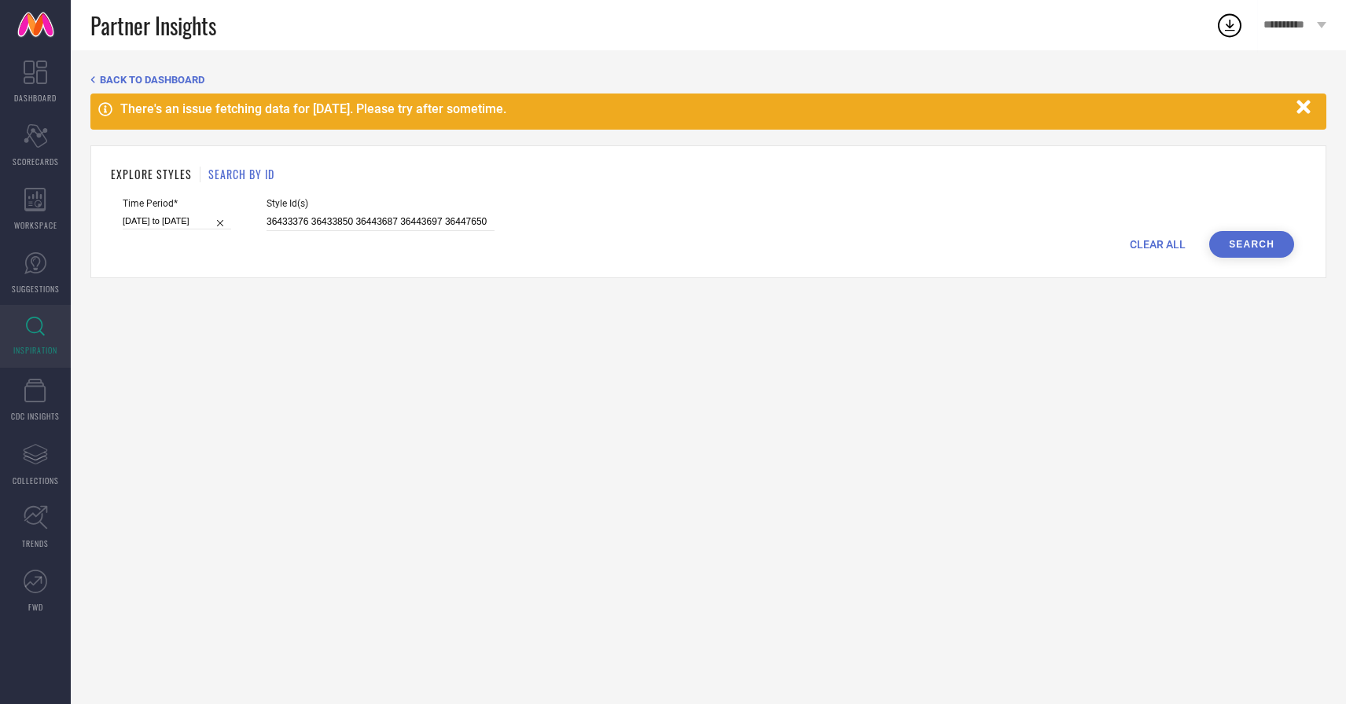
click at [1258, 239] on button "Search" at bounding box center [1251, 244] width 85 height 27
